Goal: Task Accomplishment & Management: Manage account settings

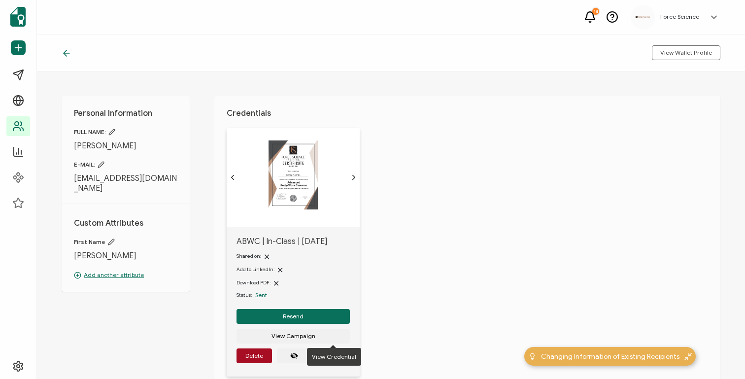
scroll to position [21, 0]
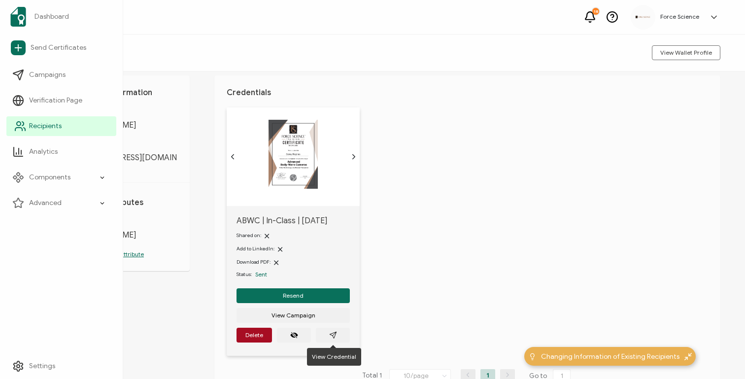
click at [50, 127] on span "Recipients" at bounding box center [45, 126] width 33 height 10
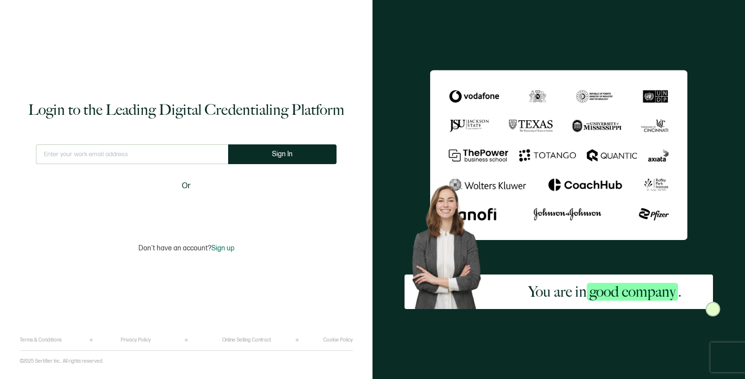
click at [100, 158] on input "text" at bounding box center [132, 154] width 192 height 20
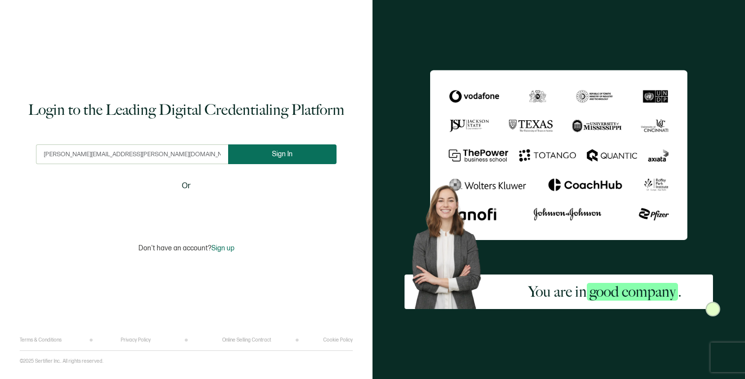
type input "[PERSON_NAME][EMAIL_ADDRESS][PERSON_NAME][DOMAIN_NAME]"
click at [271, 152] on button "Sign In" at bounding box center [282, 154] width 108 height 20
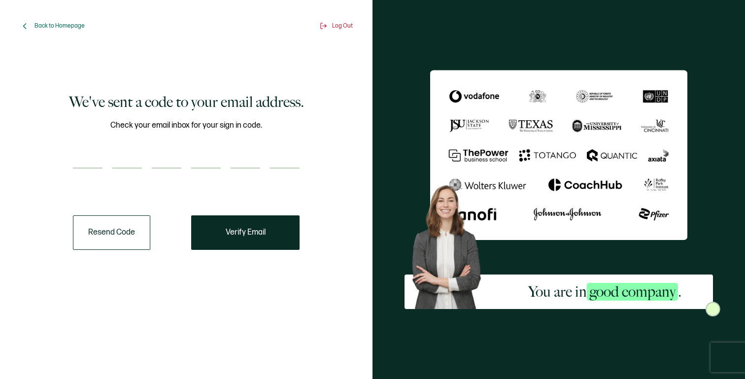
click at [88, 162] on input "number" at bounding box center [88, 159] width 30 height 20
paste input "6"
type input "6"
type input "0"
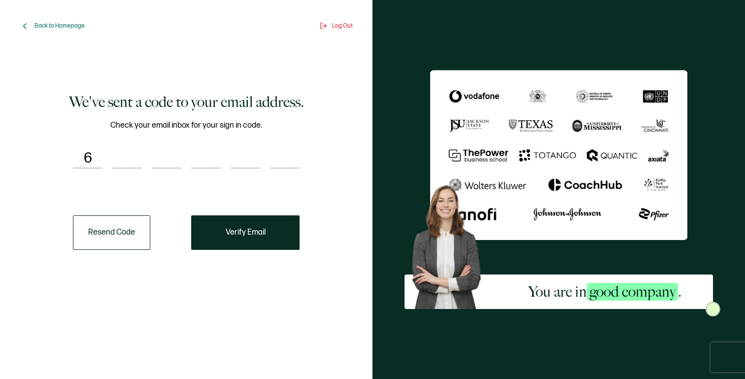
type input "4"
type input "0"
type input "6"
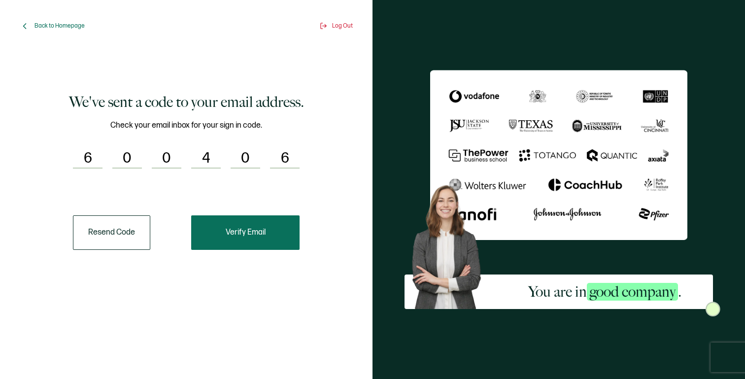
click at [249, 221] on button "Verify Email" at bounding box center [245, 232] width 108 height 34
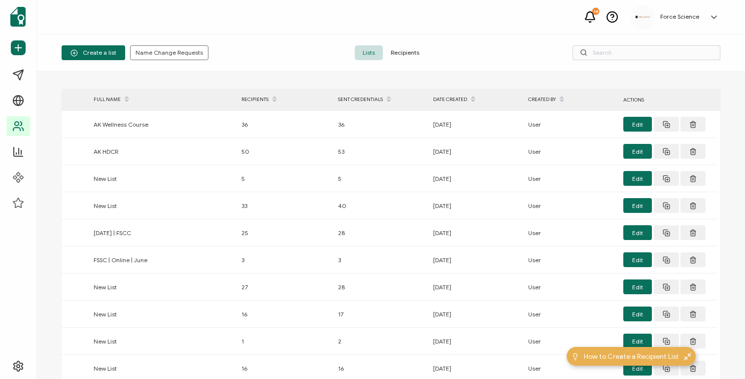
drag, startPoint x: 401, startPoint y: 41, endPoint x: 403, endPoint y: 51, distance: 10.0
click at [401, 46] on div "Create a list Name Change Requests Lists Recipients" at bounding box center [391, 52] width 708 height 37
click at [403, 52] on span "Recipients" at bounding box center [405, 52] width 44 height 15
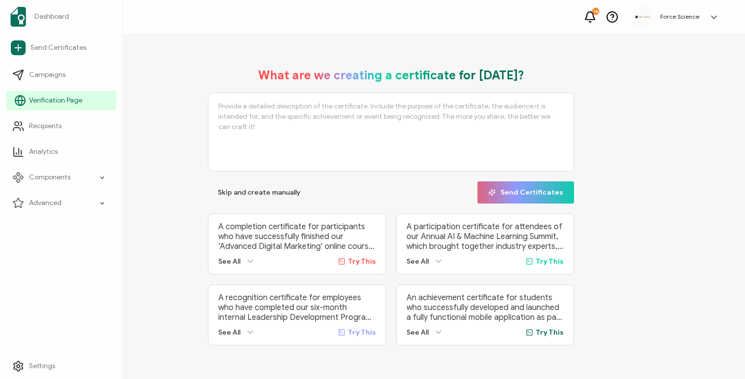
click at [48, 102] on span "Verification Page" at bounding box center [55, 101] width 53 height 10
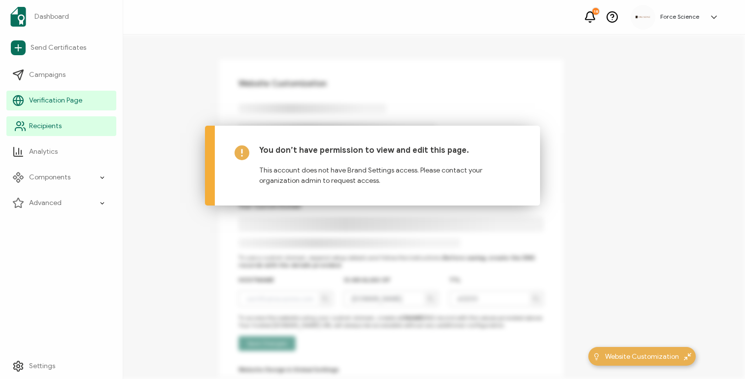
click at [48, 133] on link "Recipients" at bounding box center [61, 126] width 110 height 20
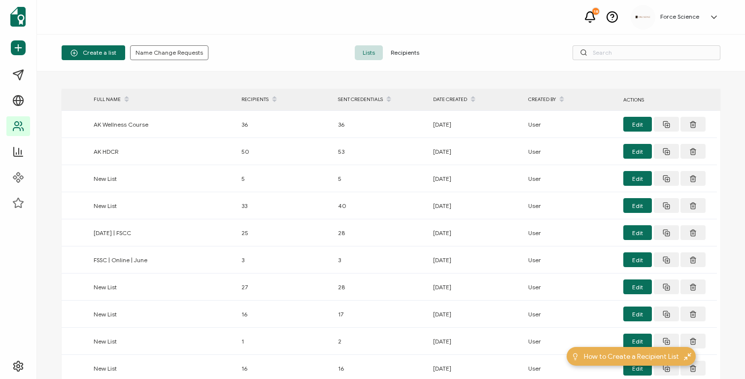
drag, startPoint x: 412, startPoint y: 59, endPoint x: 408, endPoint y: 52, distance: 8.2
click at [412, 58] on span "Recipients" at bounding box center [405, 52] width 44 height 15
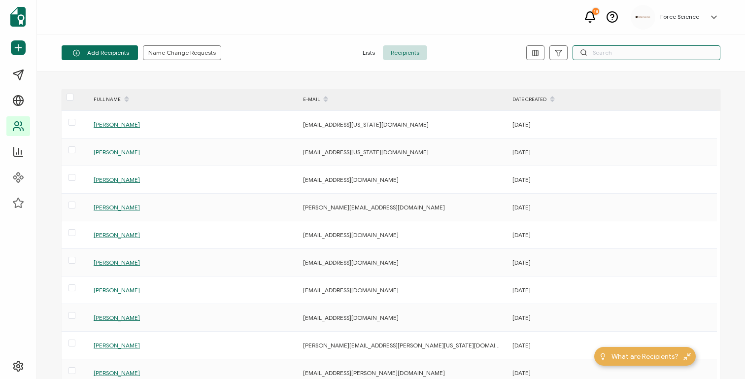
click at [630, 53] on input "text" at bounding box center [647, 52] width 148 height 15
paste input "[PERSON_NAME][EMAIL_ADDRESS][PERSON_NAME][DOMAIN_NAME]"
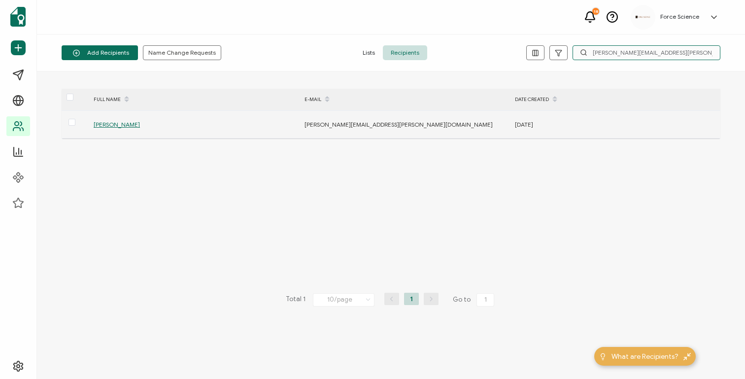
type input "[PERSON_NAME][EMAIL_ADDRESS][PERSON_NAME][DOMAIN_NAME]"
click at [122, 125] on span "[PERSON_NAME]" at bounding box center [117, 124] width 46 height 7
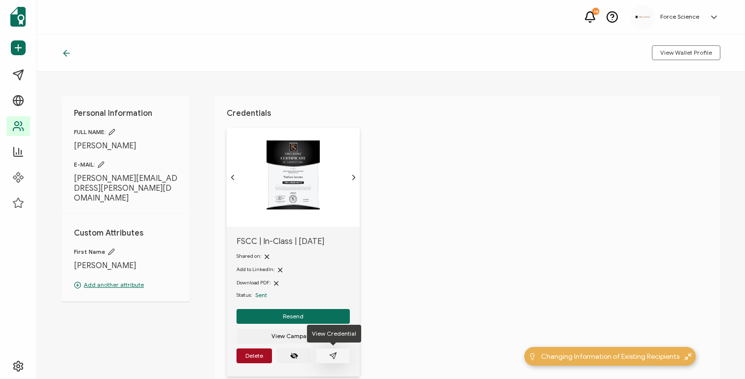
click at [328, 353] on button "button" at bounding box center [333, 355] width 34 height 15
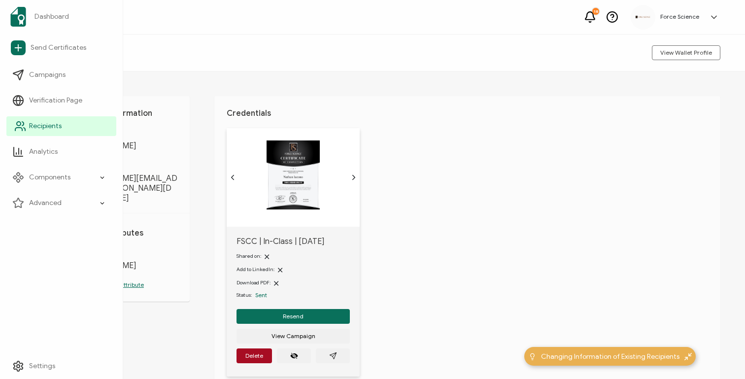
click at [58, 130] on span "Recipients" at bounding box center [45, 126] width 33 height 10
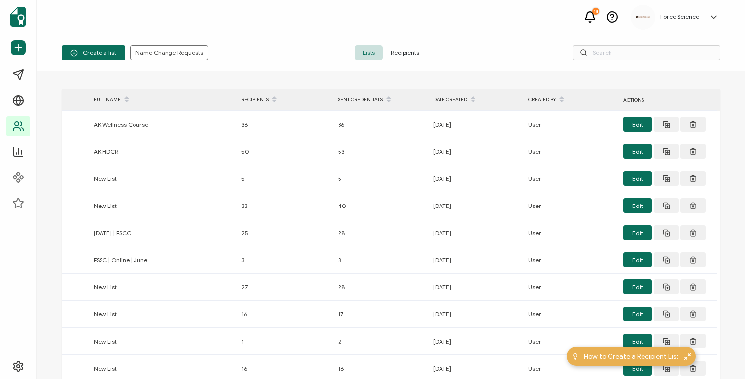
click at [411, 55] on span "Recipients" at bounding box center [405, 52] width 44 height 15
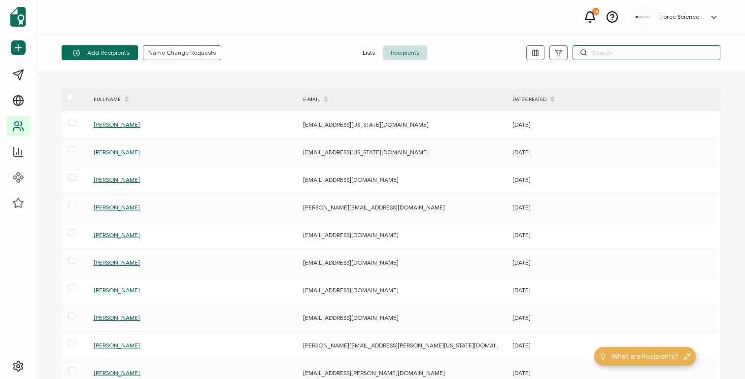
click at [635, 51] on input "text" at bounding box center [647, 52] width 148 height 15
paste input "[PERSON_NAME][EMAIL_ADDRESS][PERSON_NAME][DOMAIN_NAME]"
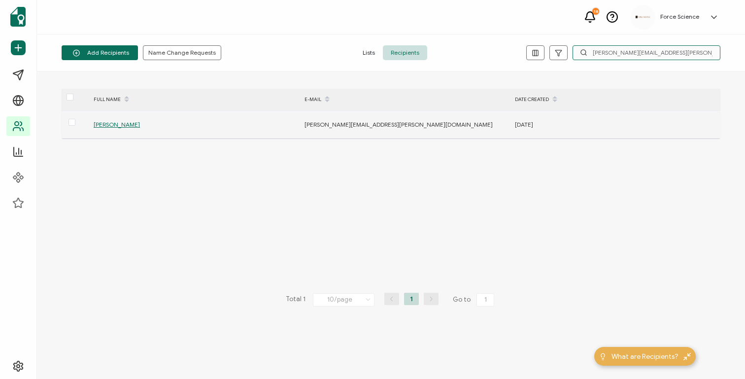
type input "[PERSON_NAME][EMAIL_ADDRESS][PERSON_NAME][DOMAIN_NAME]"
click at [98, 124] on span "[PERSON_NAME]" at bounding box center [117, 124] width 46 height 7
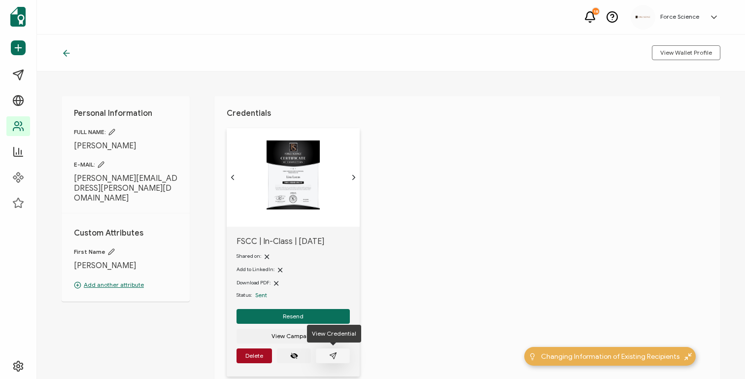
click at [330, 359] on icon "paper plane outline" at bounding box center [333, 356] width 8 height 8
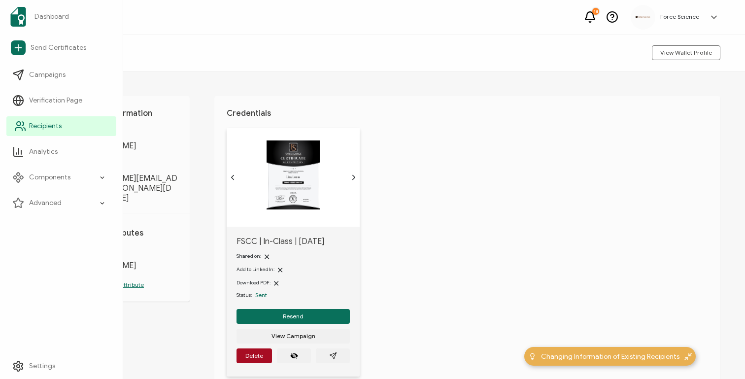
click at [51, 124] on span "Recipients" at bounding box center [45, 126] width 33 height 10
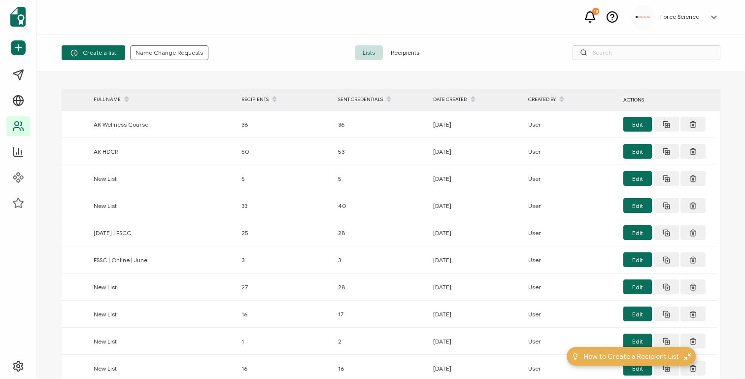
click at [405, 51] on span "Recipients" at bounding box center [405, 52] width 44 height 15
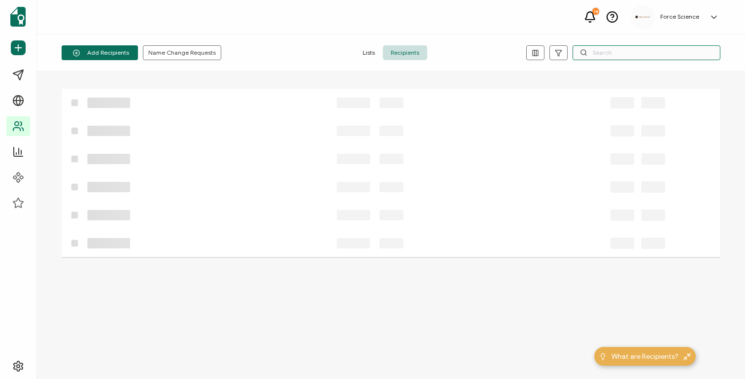
click at [633, 53] on input "text" at bounding box center [647, 52] width 148 height 15
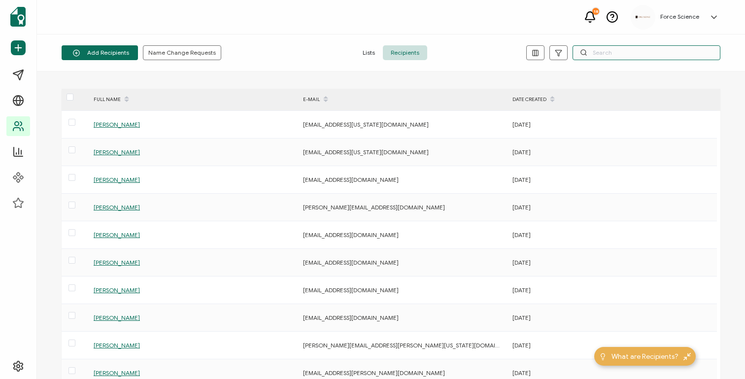
paste input "[PERSON_NAME][EMAIL_ADDRESS][PERSON_NAME][DOMAIN_NAME]"
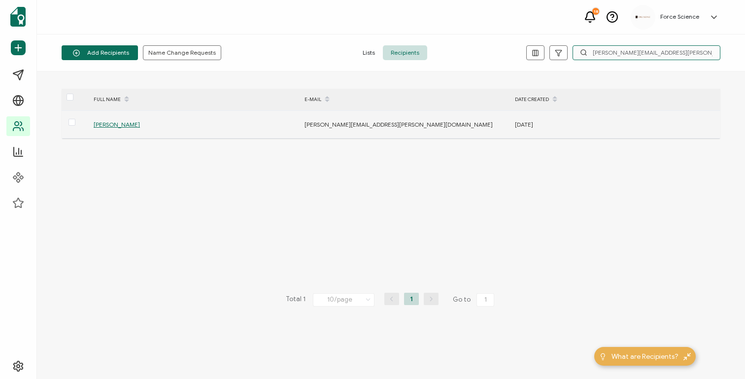
type input "[PERSON_NAME][EMAIL_ADDRESS][PERSON_NAME][DOMAIN_NAME]"
click at [110, 124] on span "[PERSON_NAME]" at bounding box center [117, 124] width 46 height 7
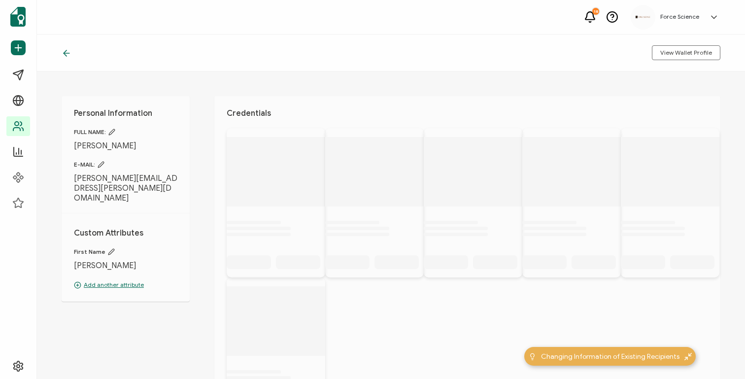
scroll to position [3, 0]
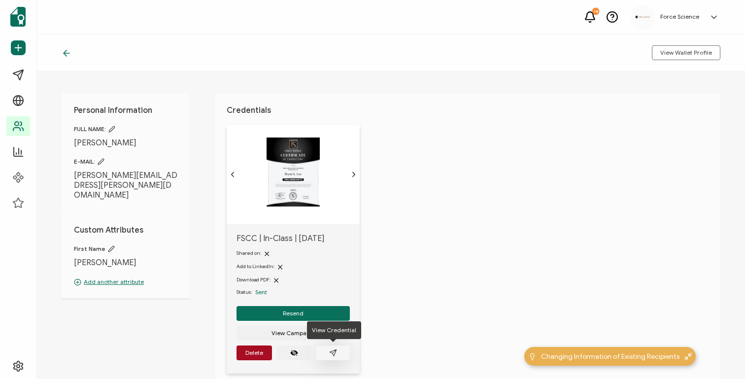
click at [337, 352] on button "button" at bounding box center [333, 352] width 34 height 15
